Goal: Transaction & Acquisition: Purchase product/service

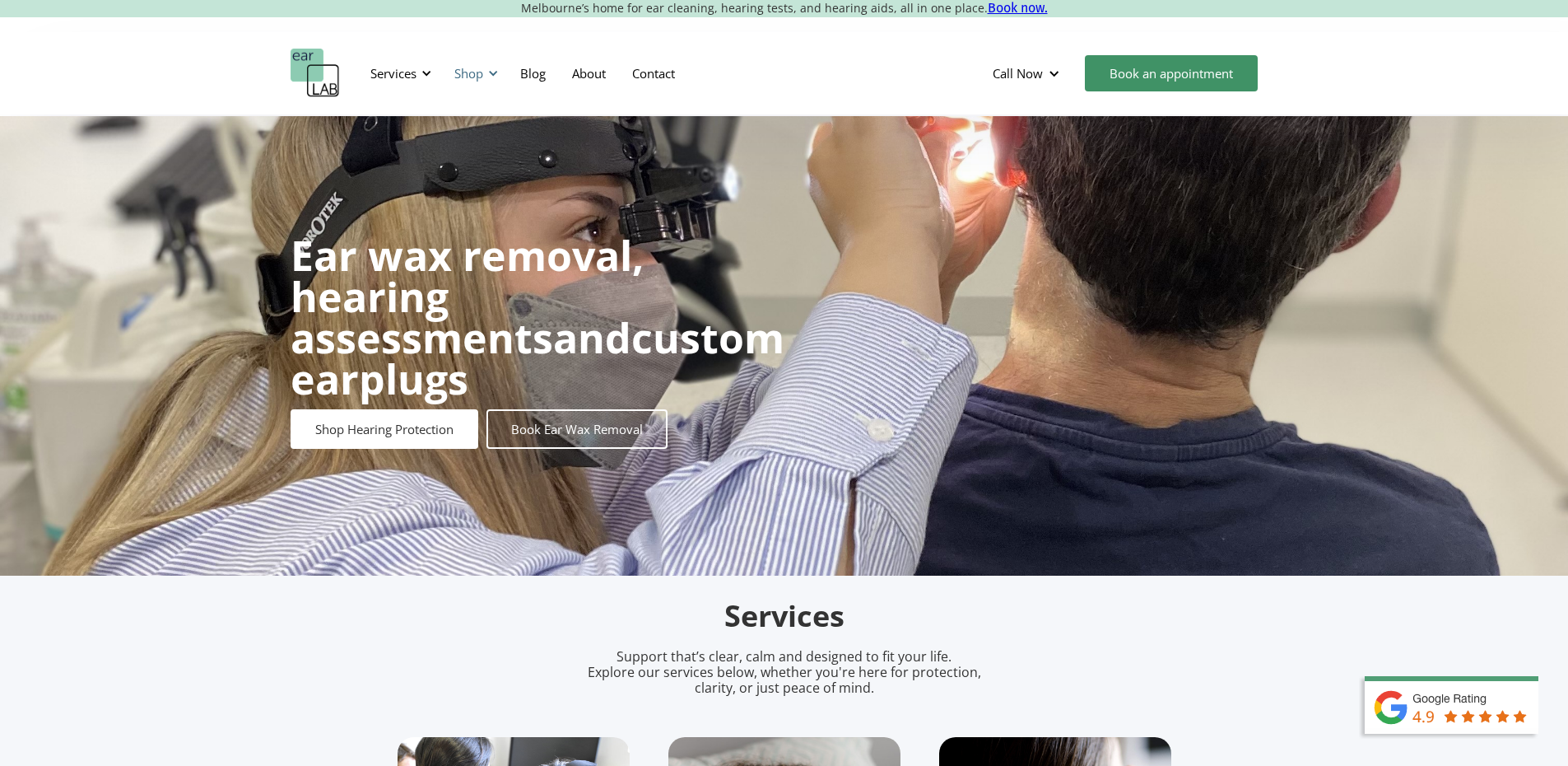
click at [480, 81] on div "Shop" at bounding box center [473, 73] width 59 height 49
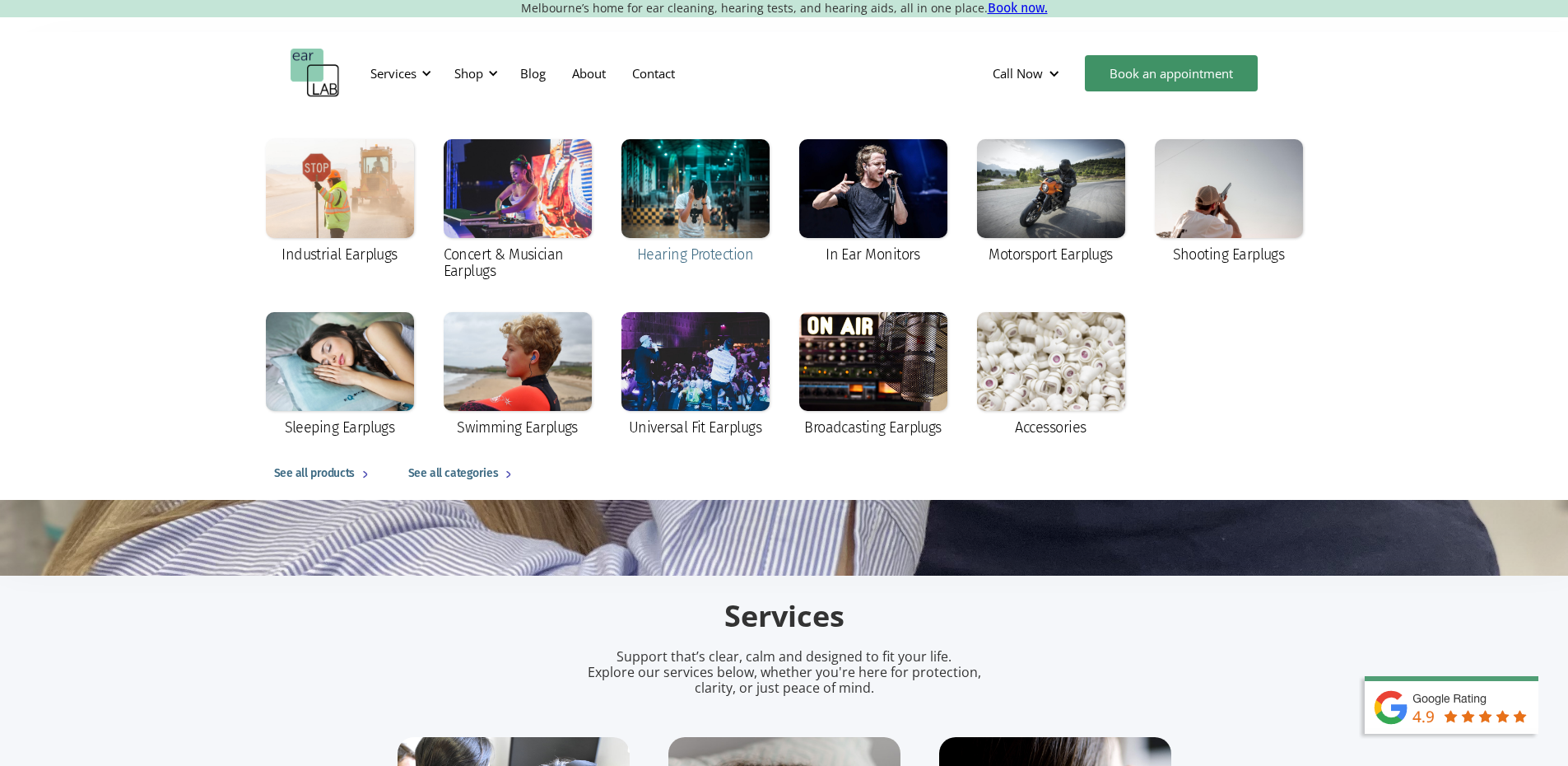
click at [704, 205] on div at bounding box center [695, 188] width 148 height 99
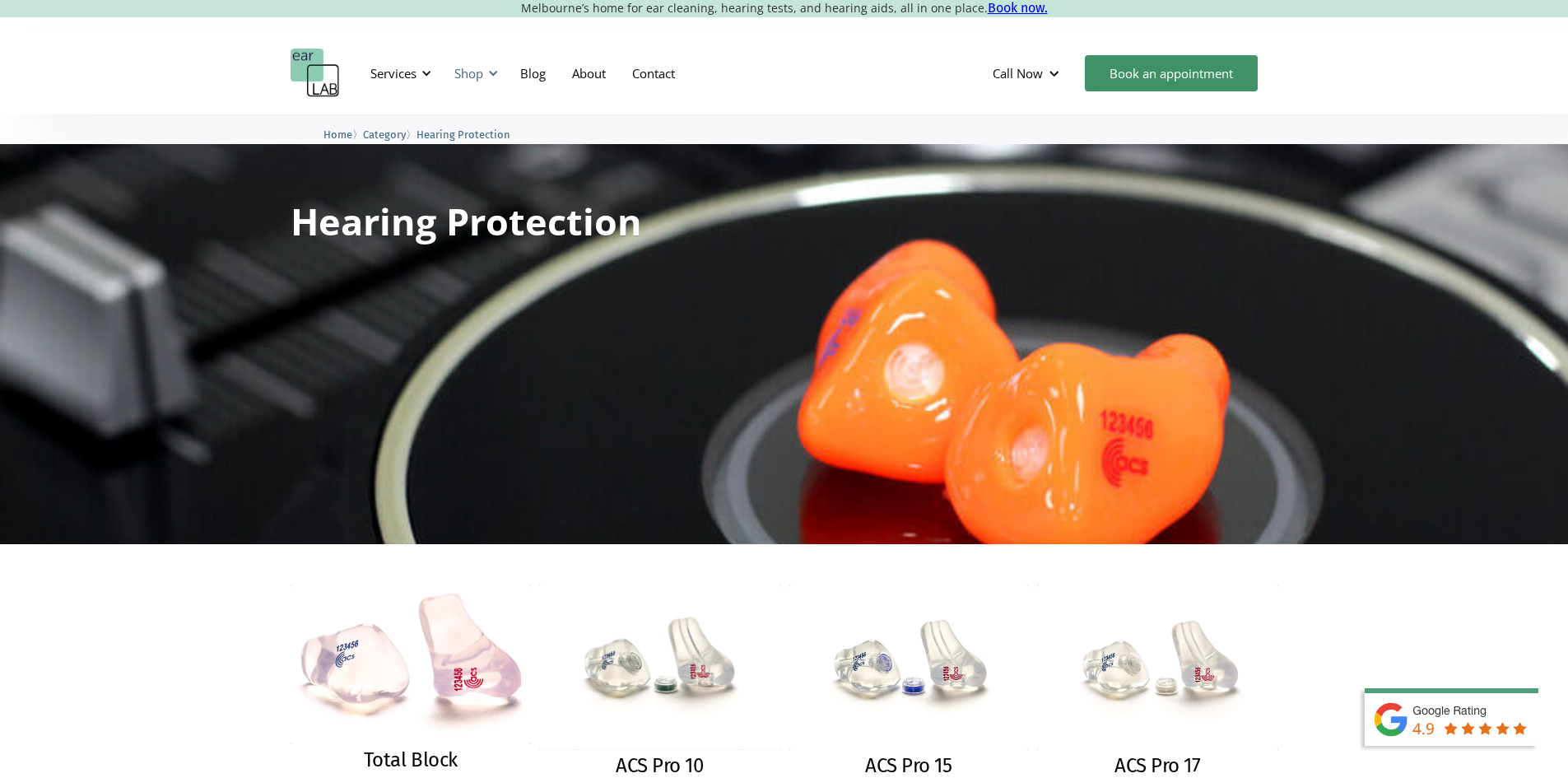
click at [472, 73] on div "Shop" at bounding box center [468, 73] width 29 height 17
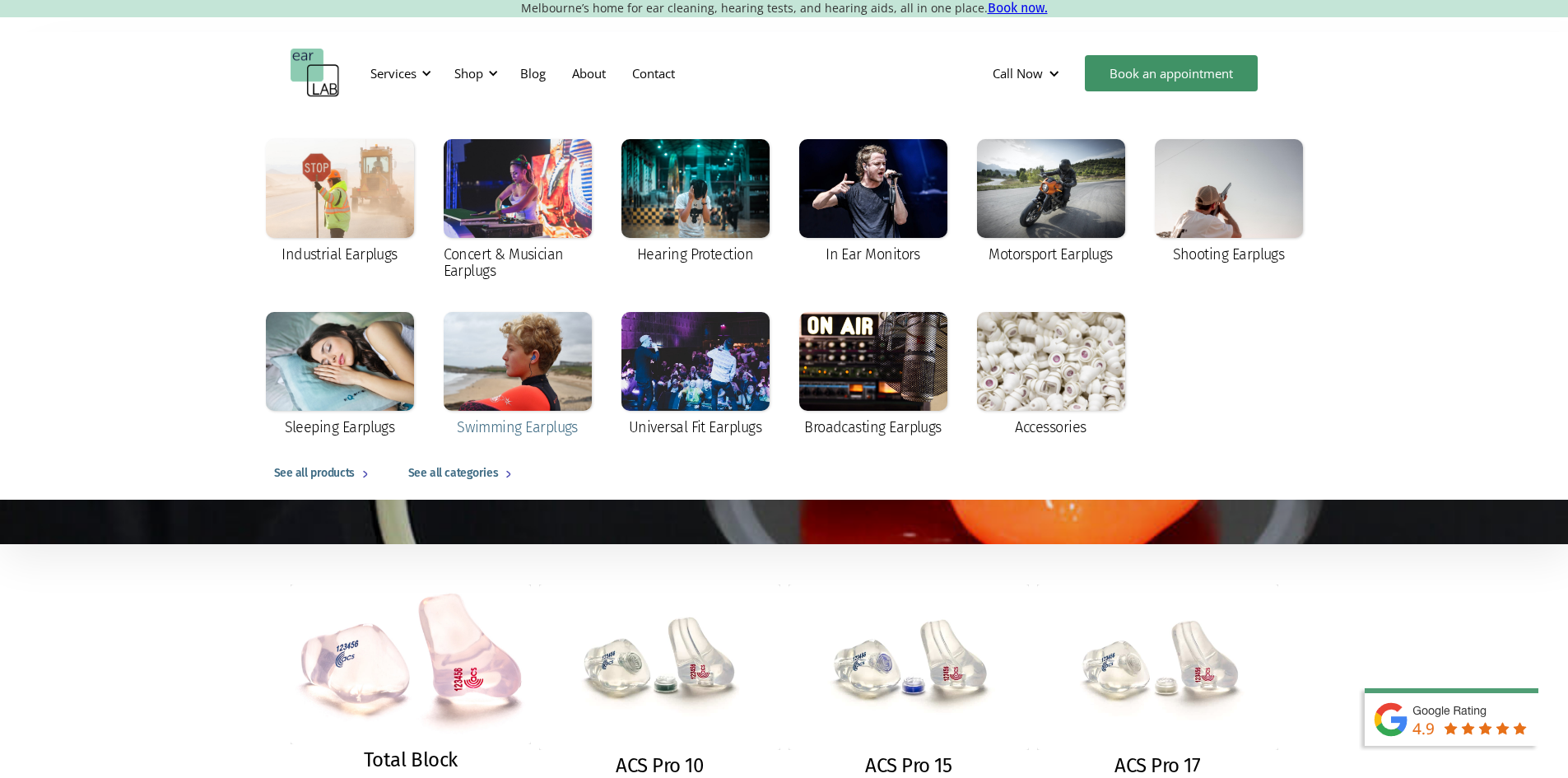
click at [513, 395] on div at bounding box center [517, 361] width 148 height 99
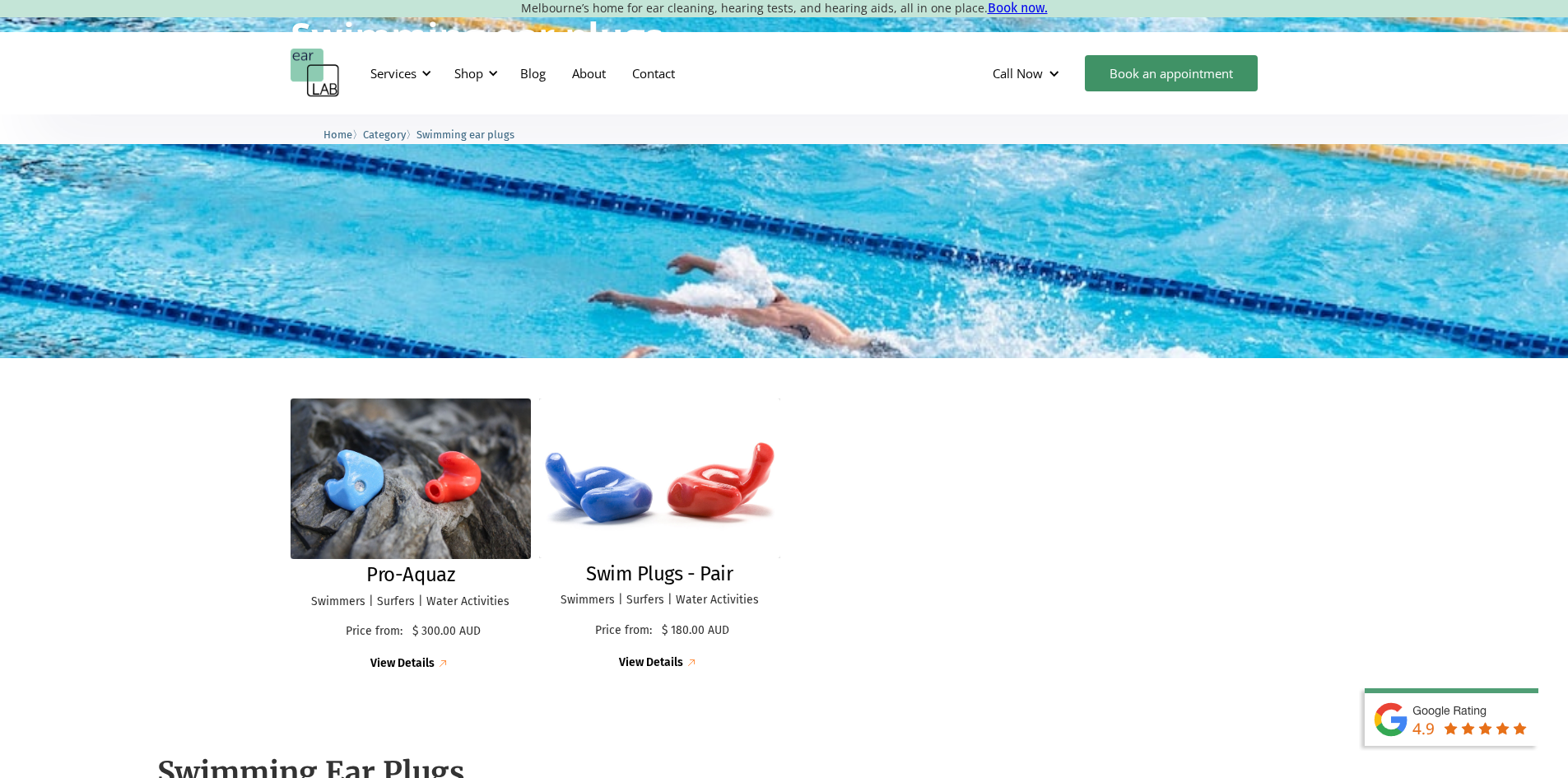
scroll to position [330, 0]
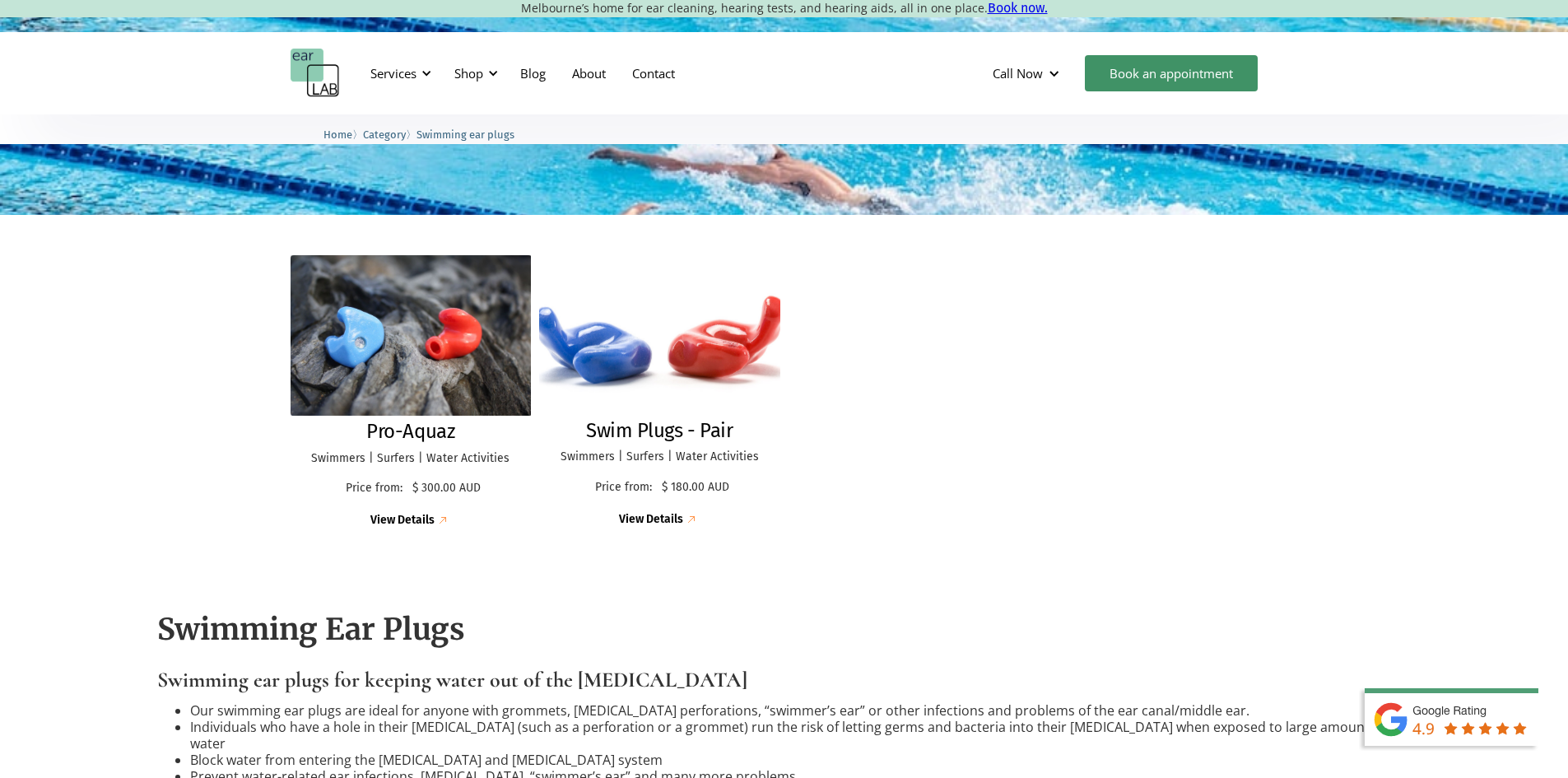
click at [593, 359] on img at bounding box center [659, 335] width 263 height 175
